Goal: Task Accomplishment & Management: Complete application form

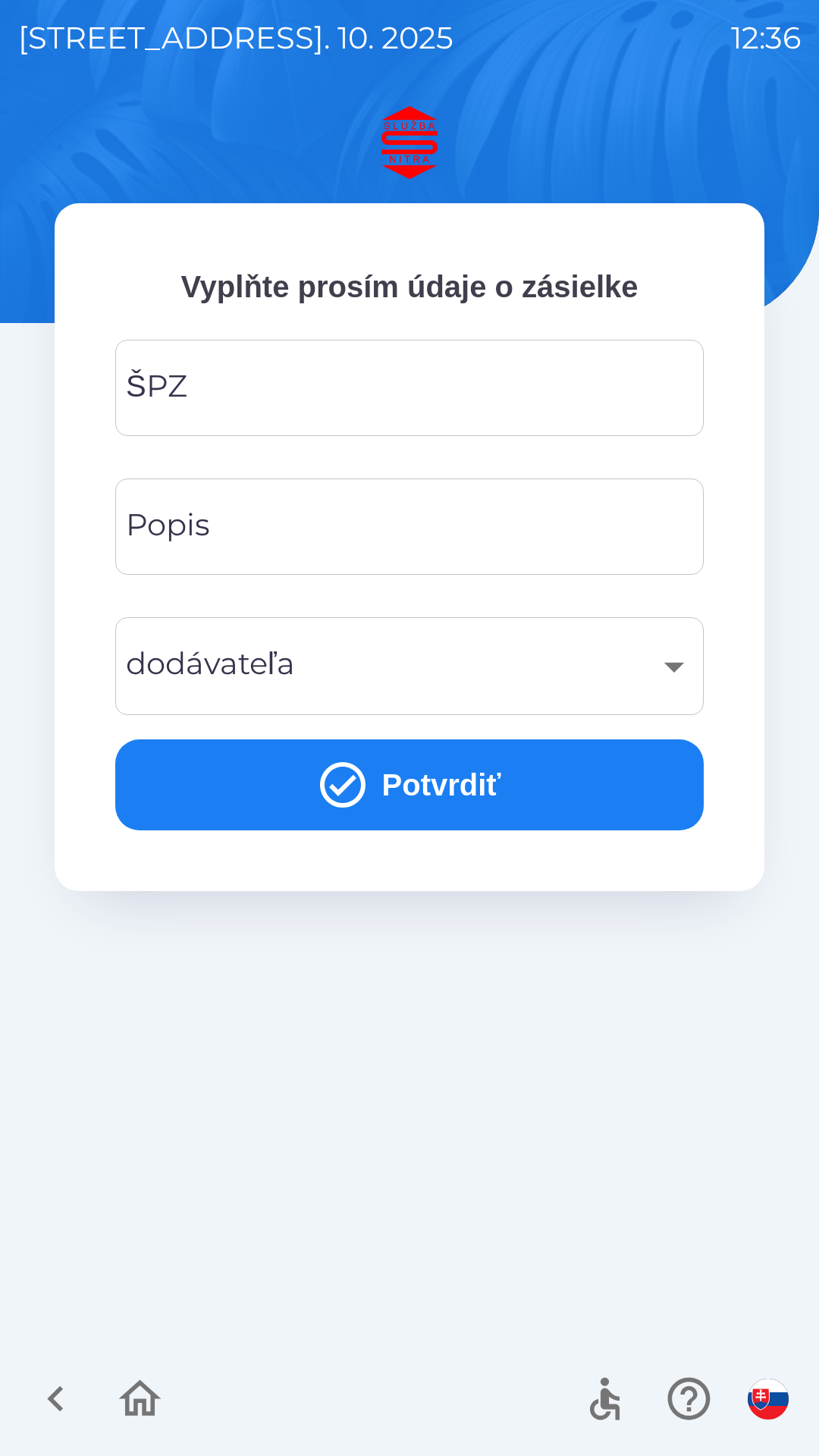
click at [288, 391] on input "ŠPZ" at bounding box center [410, 387] width 552 height 60
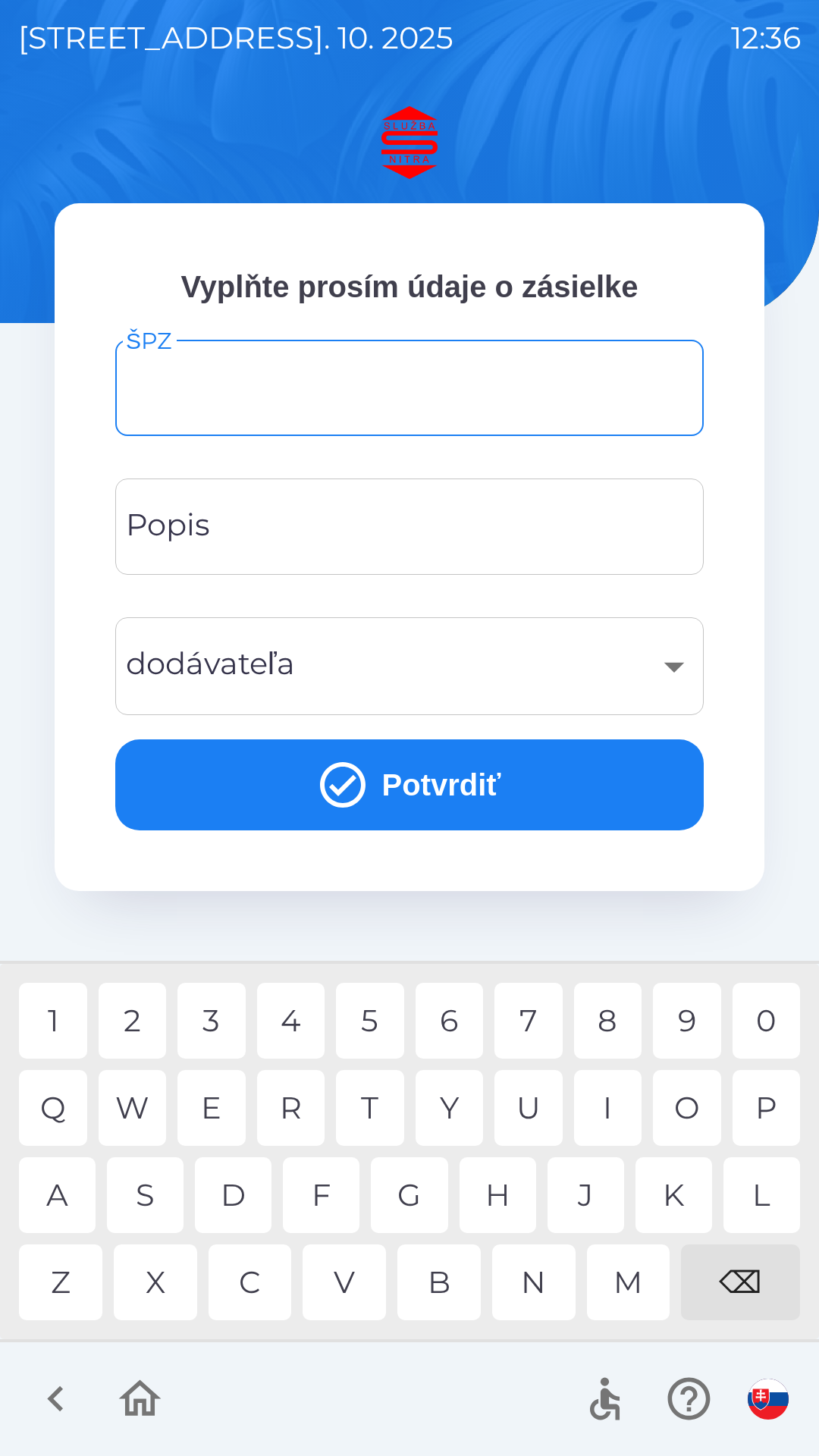
type input "*"
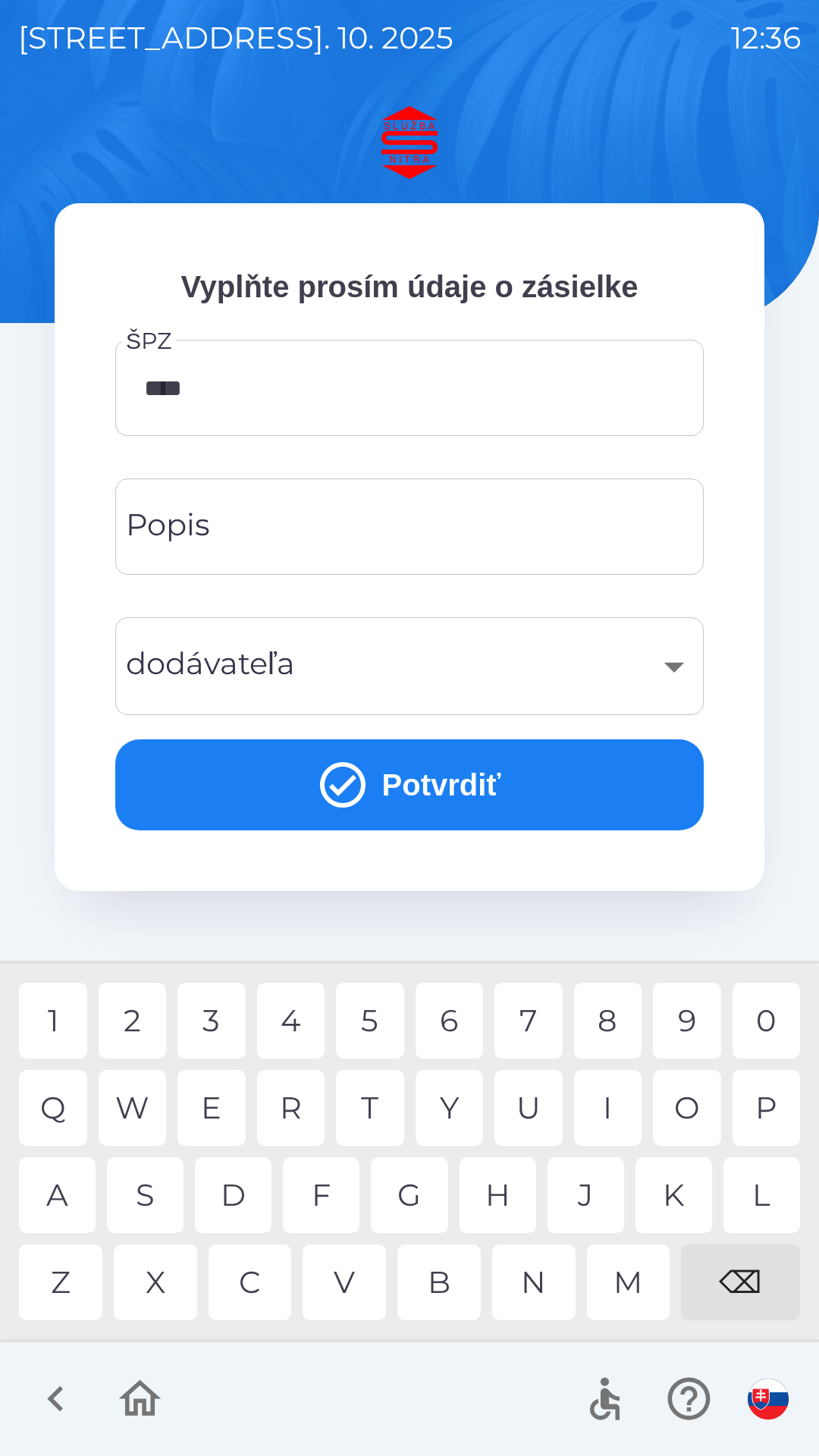
click at [777, 1029] on div "0" at bounding box center [767, 1020] width 69 height 76
type input "*******"
click at [356, 789] on icon "submit" at bounding box center [343, 785] width 55 height 55
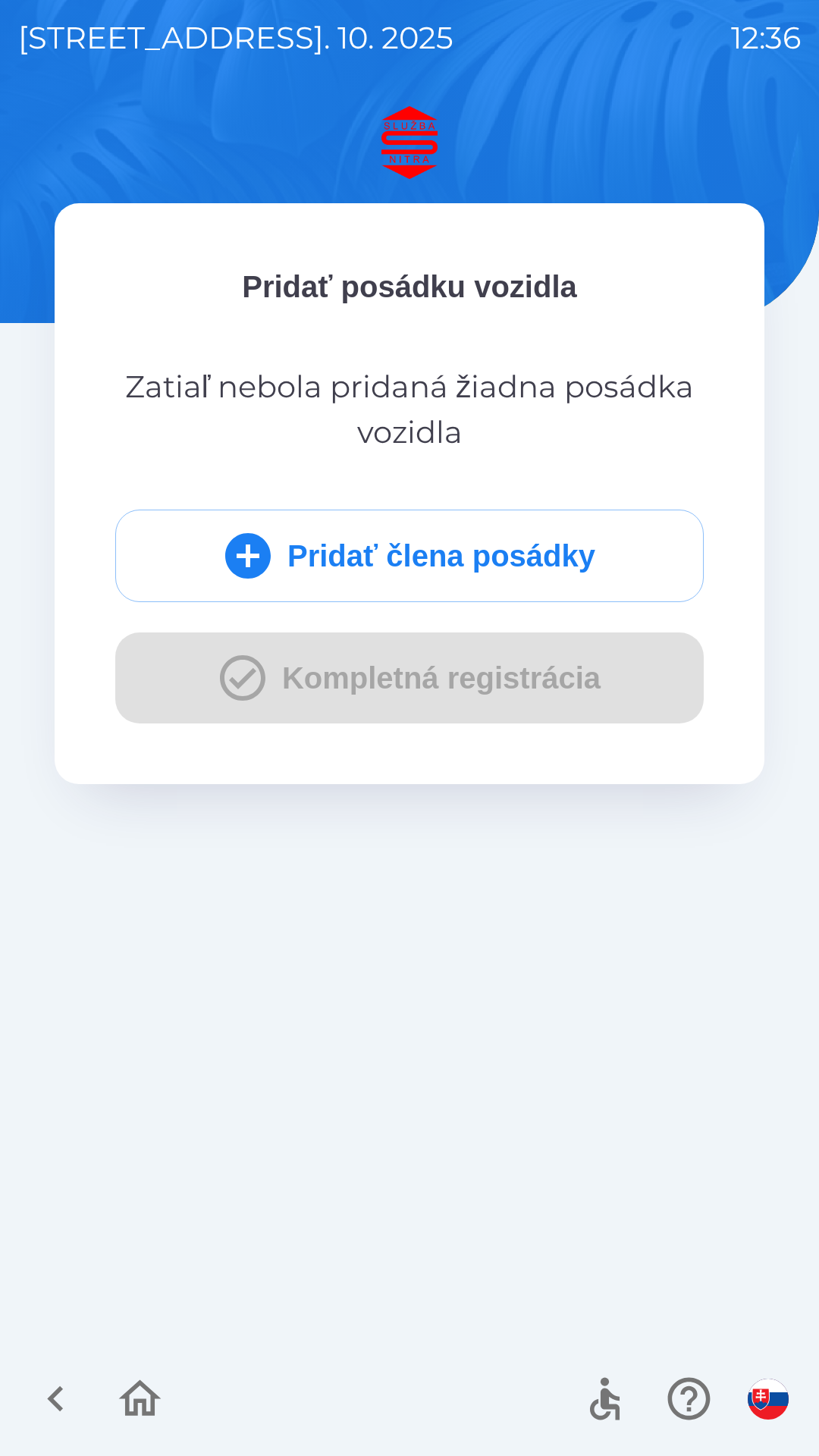
click at [402, 552] on button "Pridať člena posádky" at bounding box center [410, 556] width 589 height 92
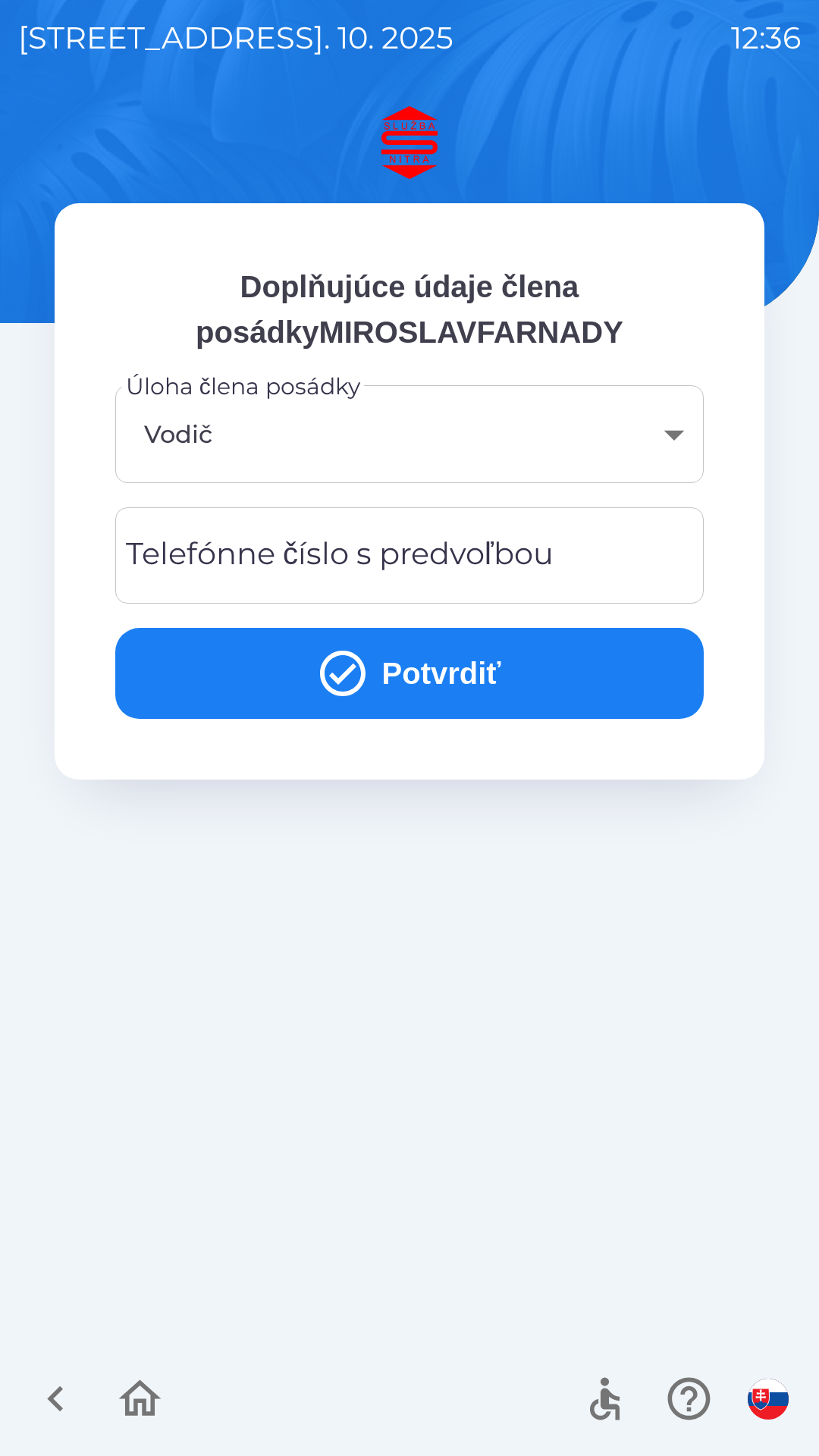
click at [343, 672] on icon "submit" at bounding box center [343, 673] width 45 height 45
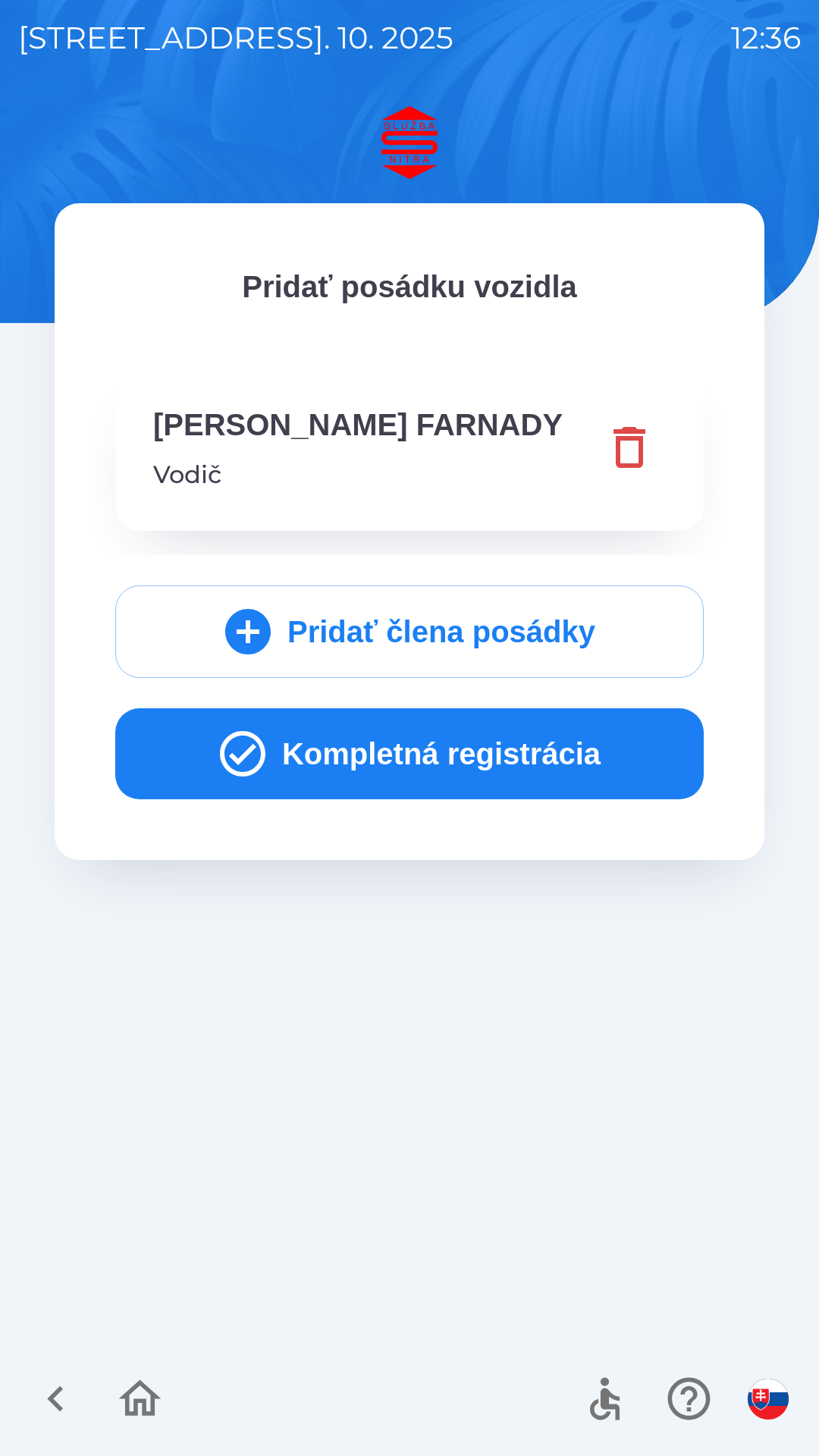
click at [434, 762] on button "Kompletná registrácia" at bounding box center [410, 753] width 589 height 91
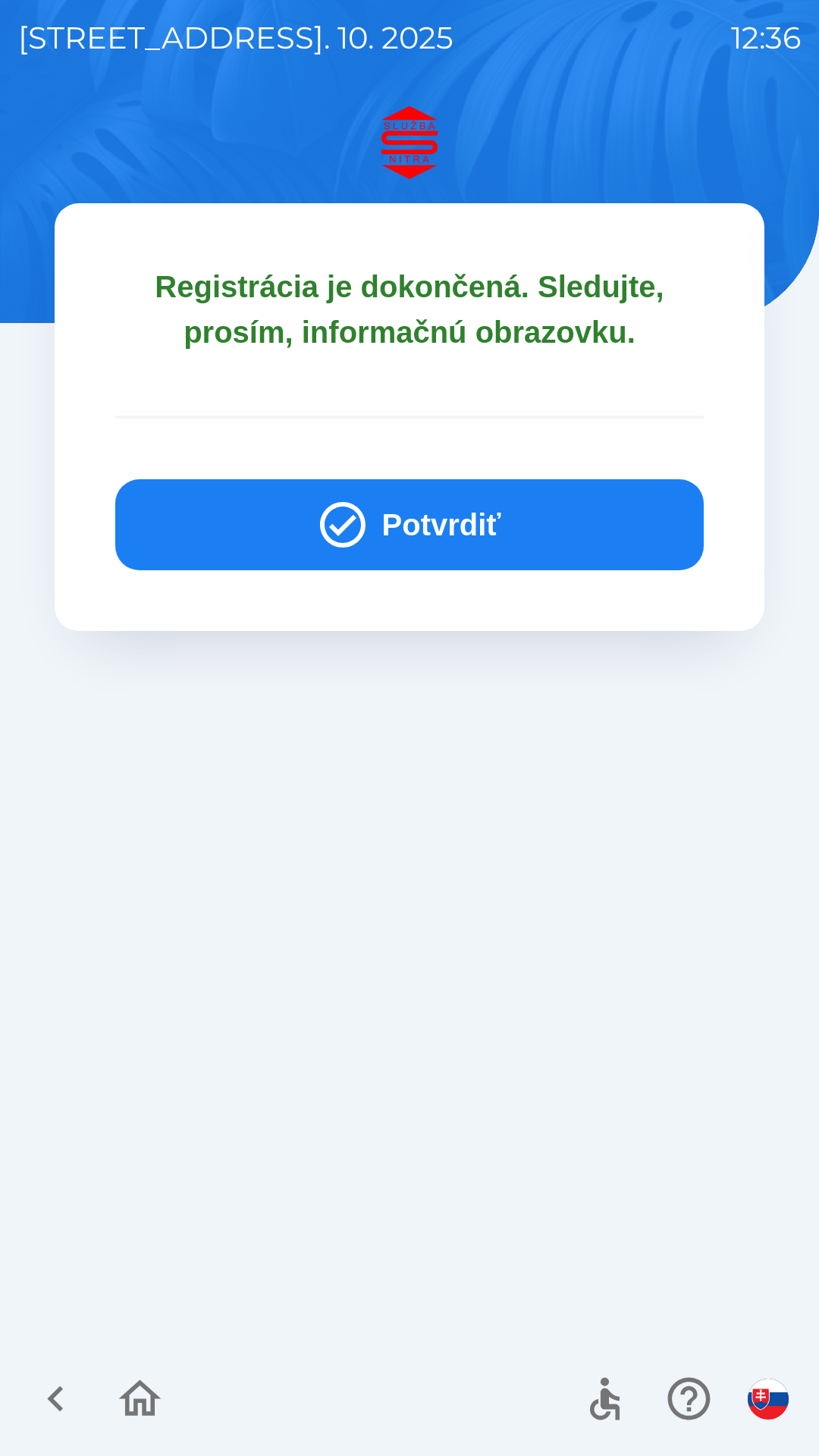
click at [436, 509] on button "Potvrdiť" at bounding box center [410, 525] width 589 height 91
